Goal: Check status: Check status

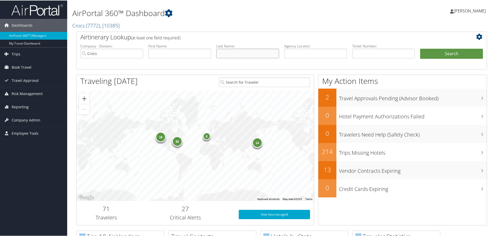
click at [245, 53] on input "text" at bounding box center [247, 53] width 63 height 10
click at [231, 53] on input "text" at bounding box center [247, 53] width 63 height 10
type input "[PERSON_NAME]"
click at [420, 48] on button "Search" at bounding box center [451, 53] width 63 height 10
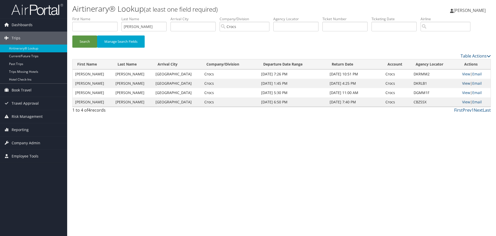
click at [465, 82] on link "View" at bounding box center [467, 83] width 8 height 5
